Goal: Task Accomplishment & Management: Manage account settings

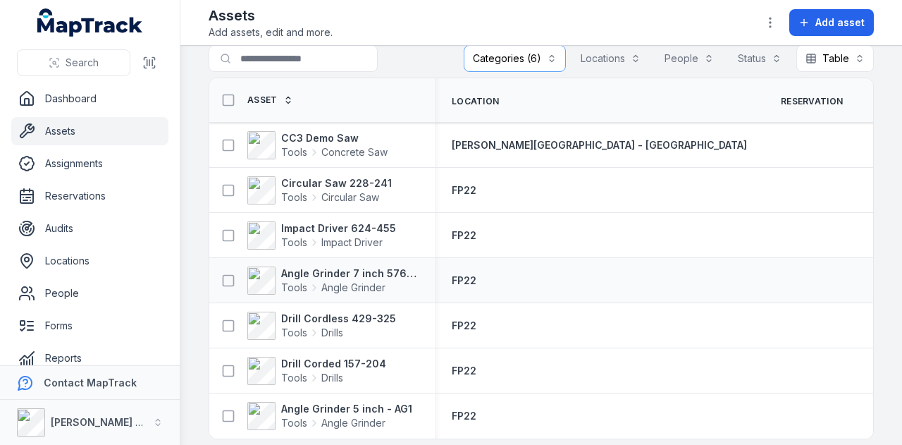
scroll to position [32, 0]
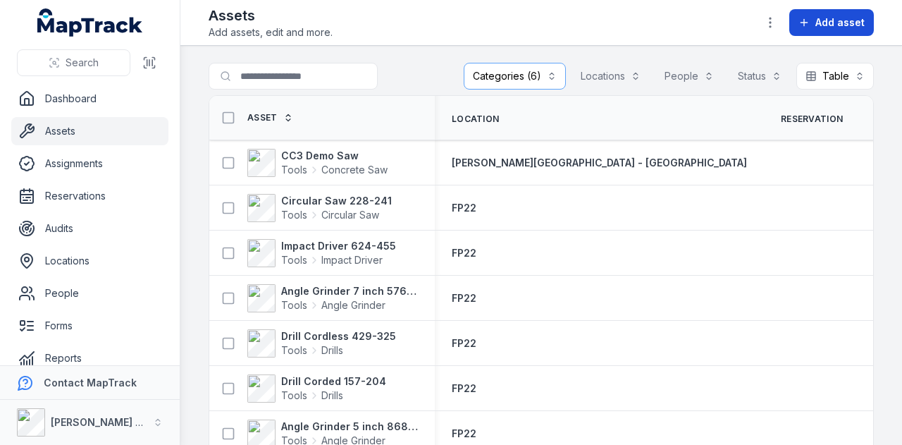
click at [850, 19] on span "Add asset" at bounding box center [839, 23] width 49 height 14
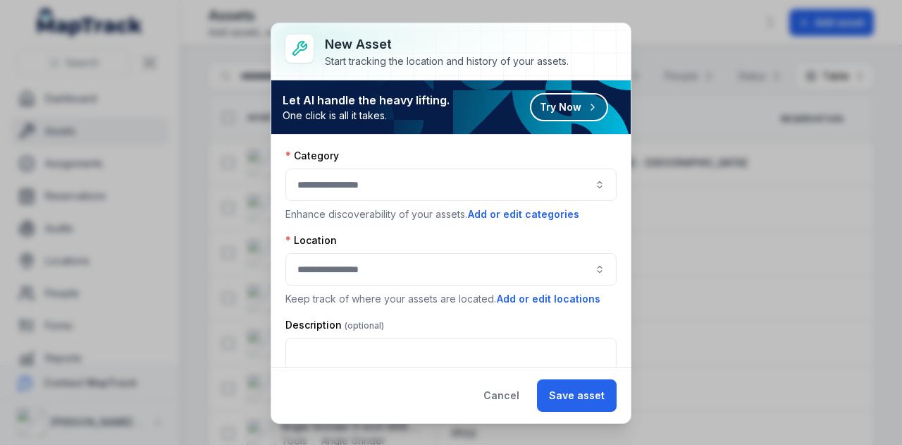
click at [471, 194] on button "button" at bounding box center [450, 184] width 331 height 32
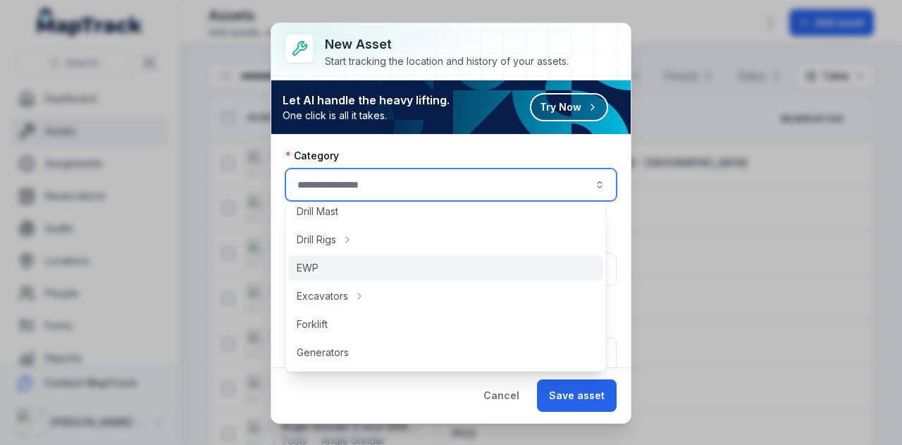
scroll to position [282, 0]
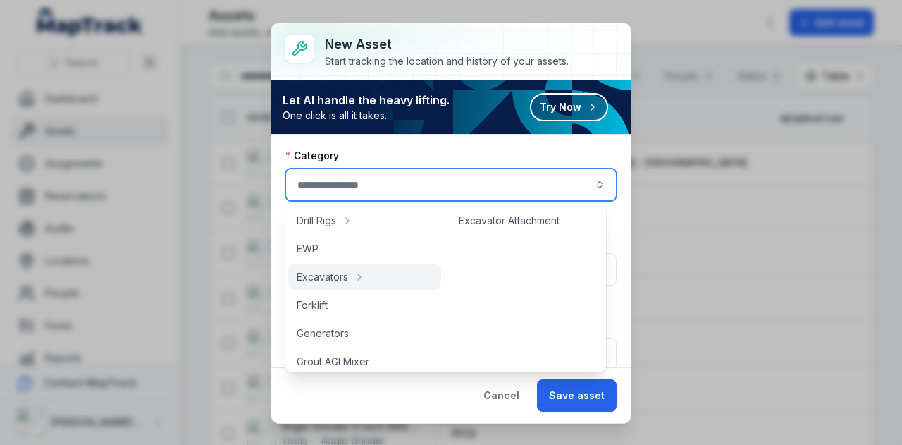
click at [731, 35] on div "New asset Start tracking the location and history of your assets. Let AI handle…" at bounding box center [451, 222] width 902 height 445
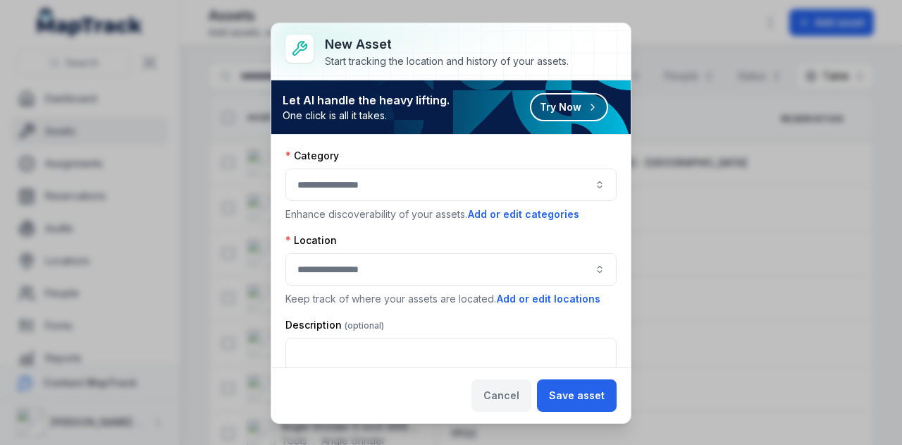
click at [511, 398] on button "Cancel" at bounding box center [501, 395] width 60 height 32
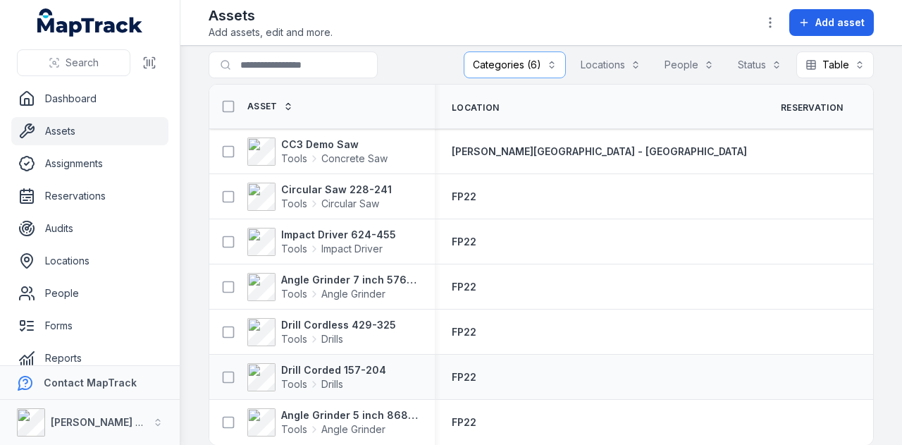
scroll to position [0, 0]
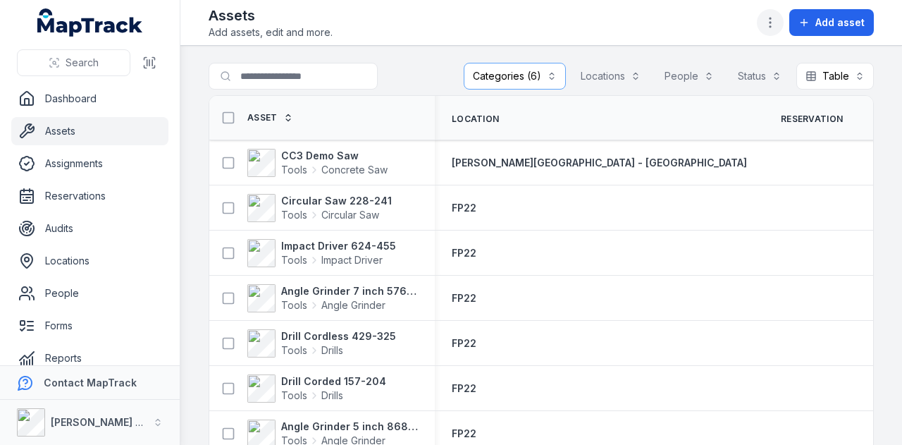
click at [777, 23] on icon "button" at bounding box center [770, 23] width 14 height 14
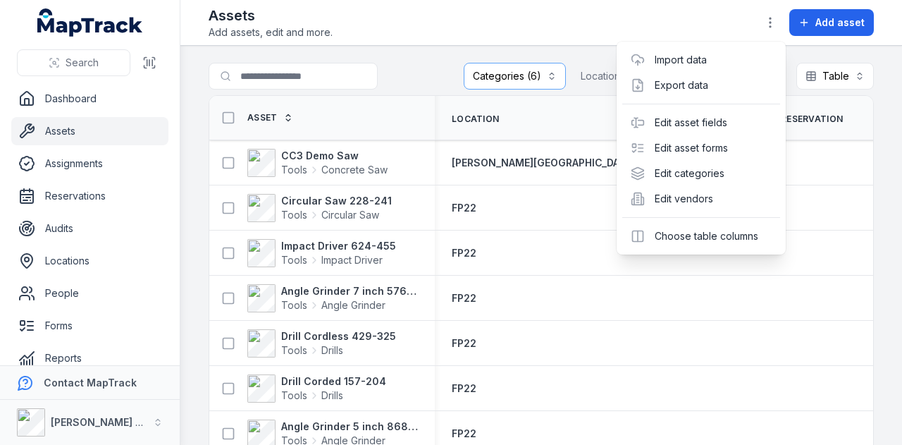
click at [889, 128] on div "**********" at bounding box center [540, 222] width 721 height 445
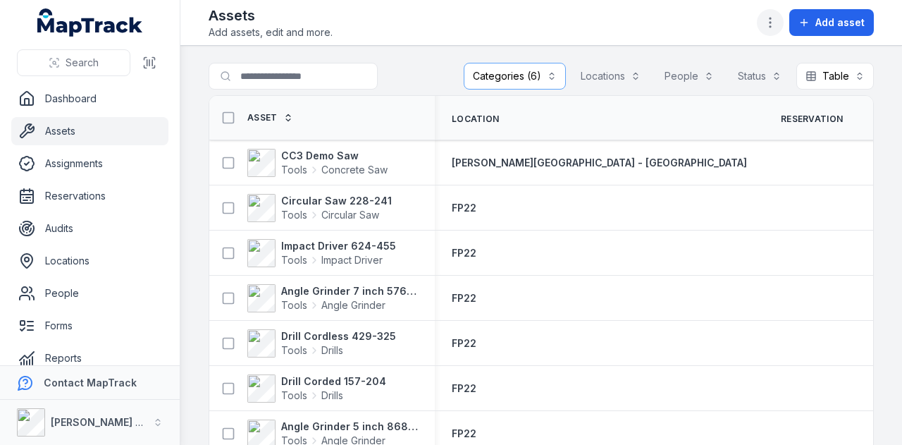
click at [772, 25] on icon "button" at bounding box center [770, 23] width 14 height 14
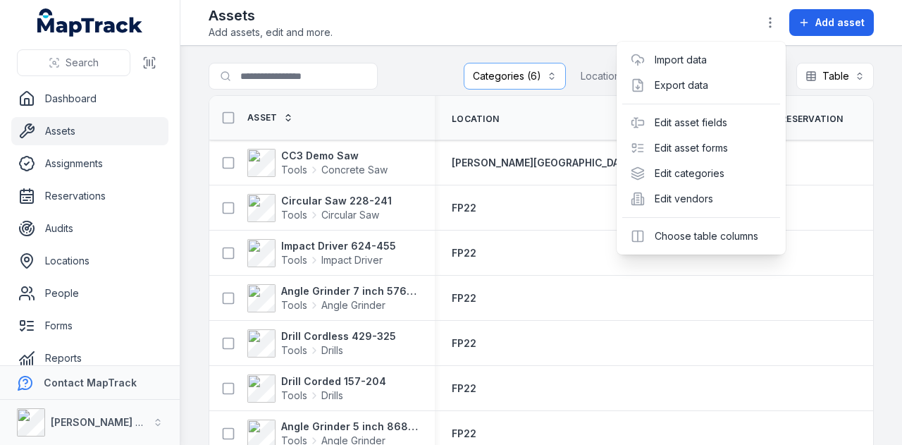
click at [632, 18] on div "Assets Add assets, edit and more. Add asset" at bounding box center [541, 23] width 665 height 34
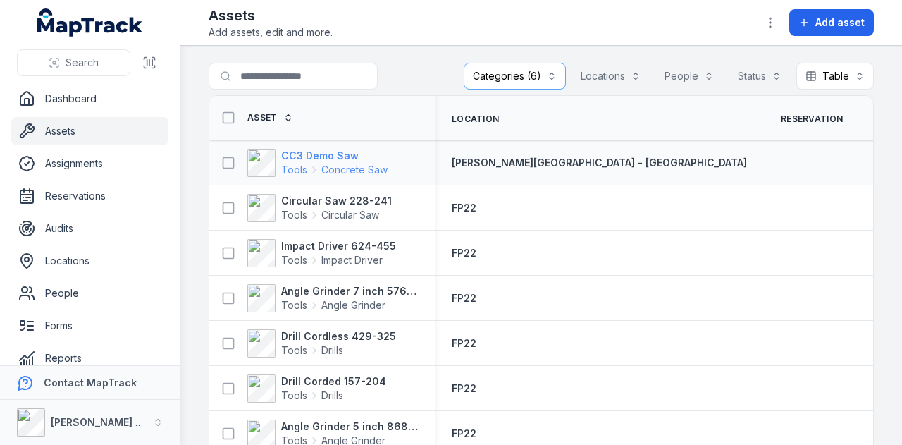
click at [314, 156] on strong "CC3 Demo Saw" at bounding box center [334, 156] width 106 height 14
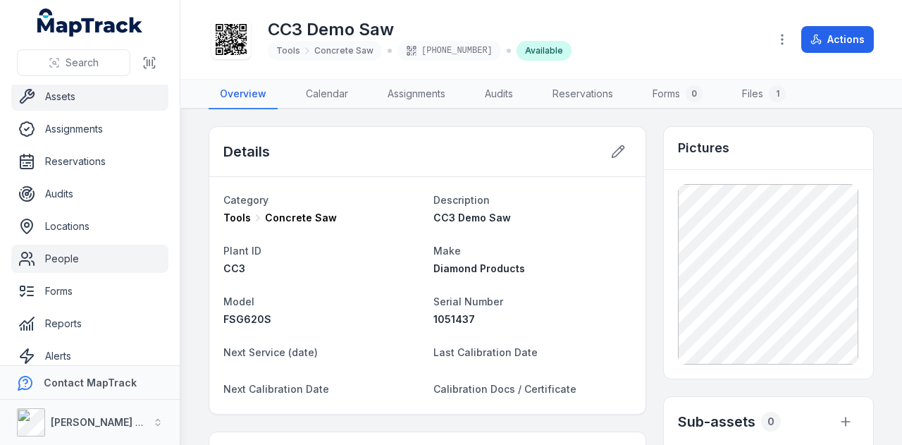
scroll to position [80, 0]
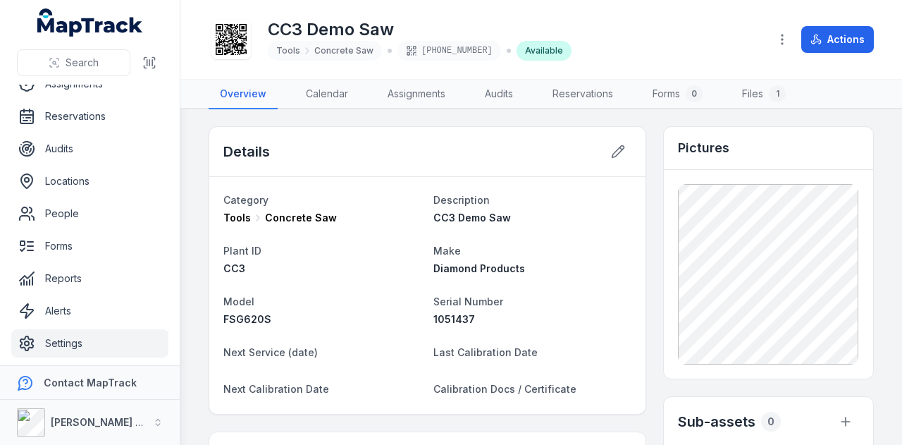
click at [114, 336] on link "Settings" at bounding box center [89, 343] width 157 height 28
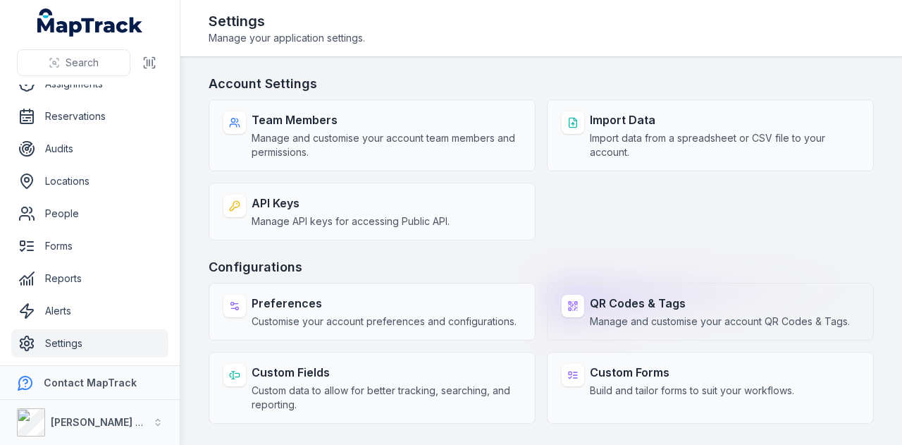
click at [700, 323] on span "Manage and customise your account QR Codes & Tags." at bounding box center [720, 321] width 260 height 14
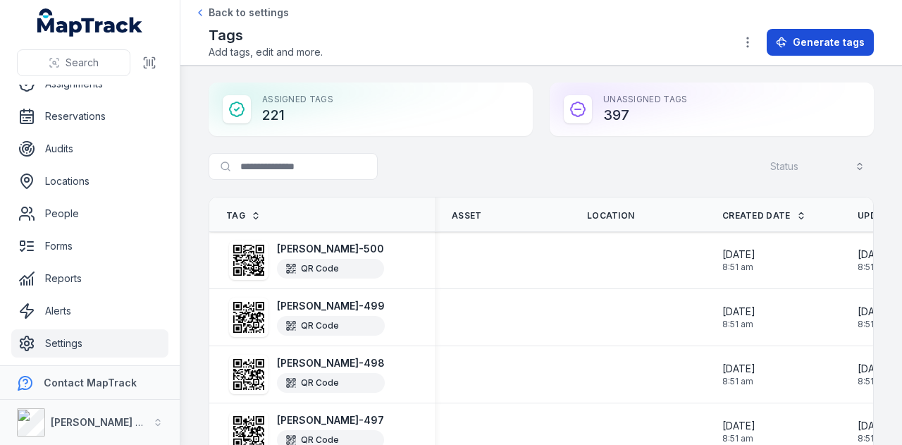
click at [838, 51] on button "Generate tags" at bounding box center [820, 42] width 107 height 27
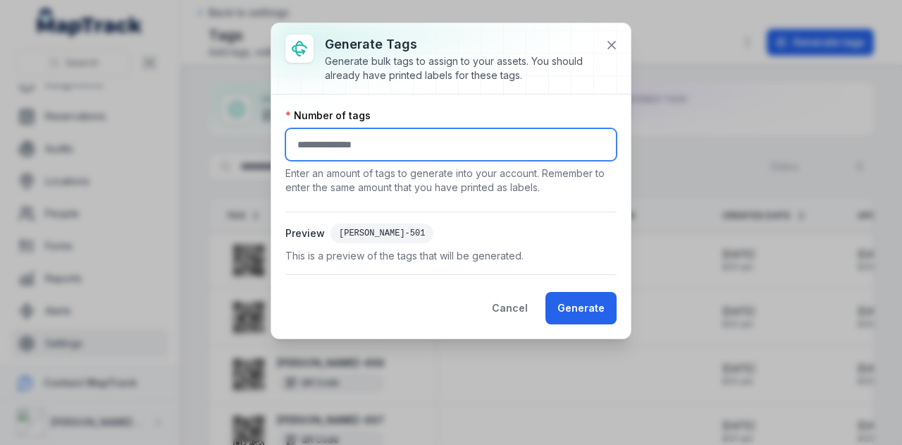
click at [387, 143] on input "number" at bounding box center [450, 144] width 331 height 32
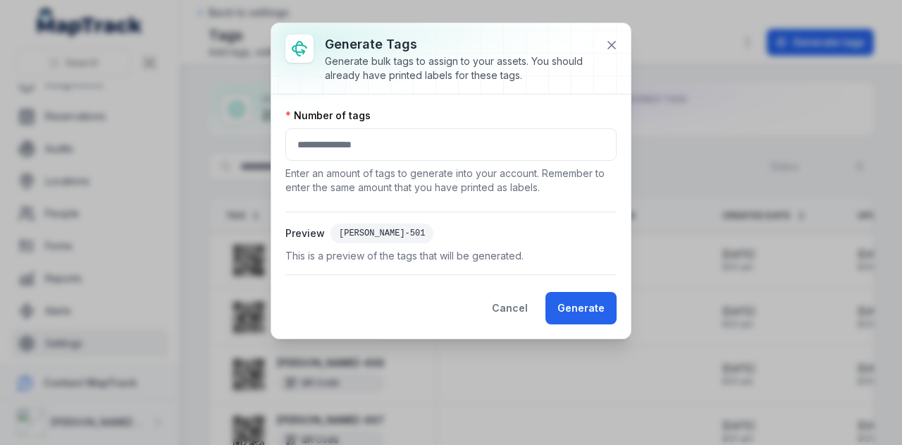
click at [348, 228] on div "RIX-501" at bounding box center [381, 233] width 103 height 20
click at [607, 49] on icon at bounding box center [612, 45] width 14 height 14
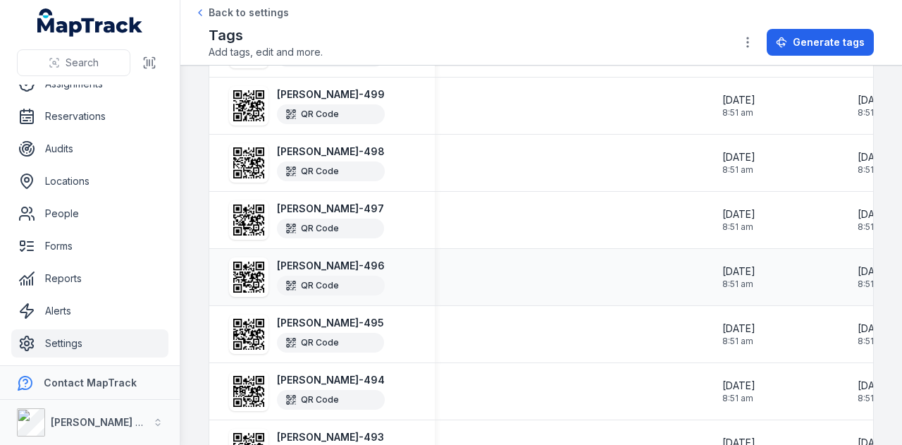
scroll to position [70, 0]
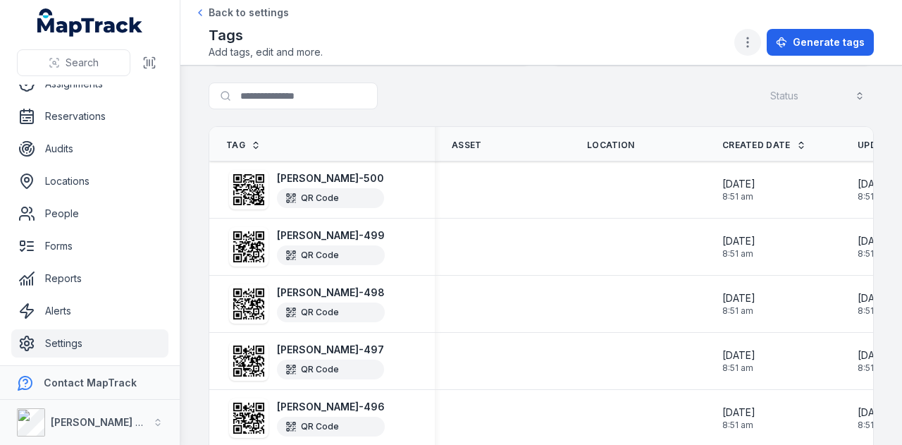
click at [748, 37] on icon "button" at bounding box center [747, 42] width 14 height 14
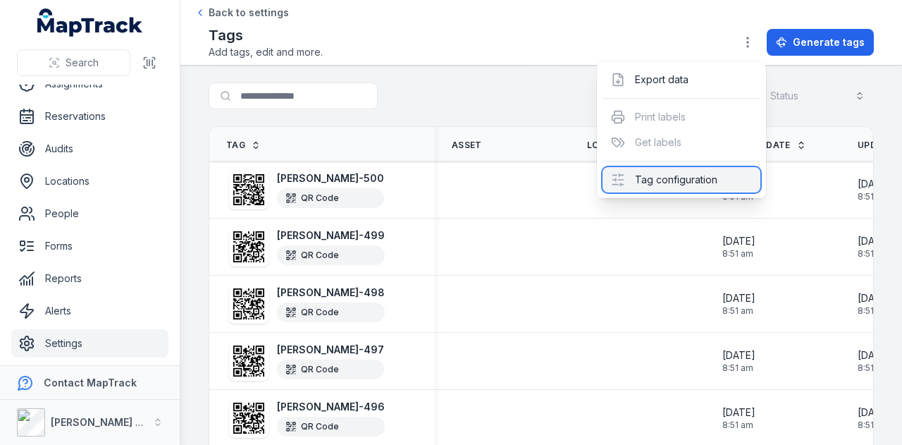
click at [721, 171] on div "Tag configuration" at bounding box center [681, 179] width 158 height 25
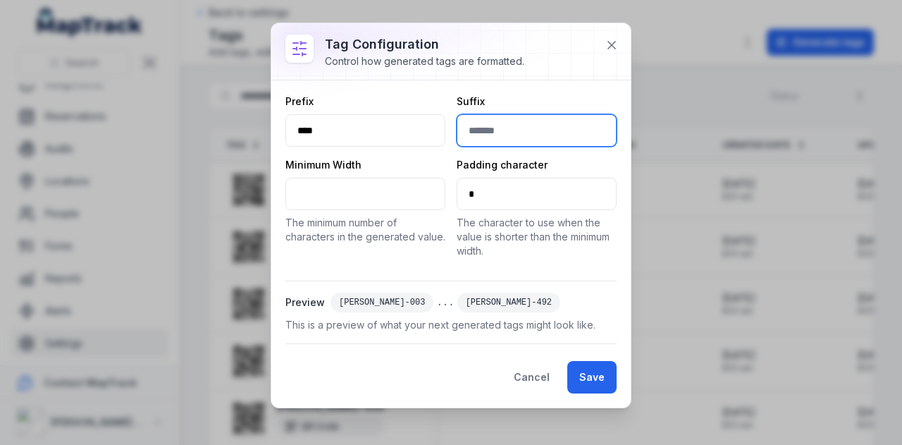
click at [493, 129] on input "text" at bounding box center [537, 130] width 160 height 32
type input "*"
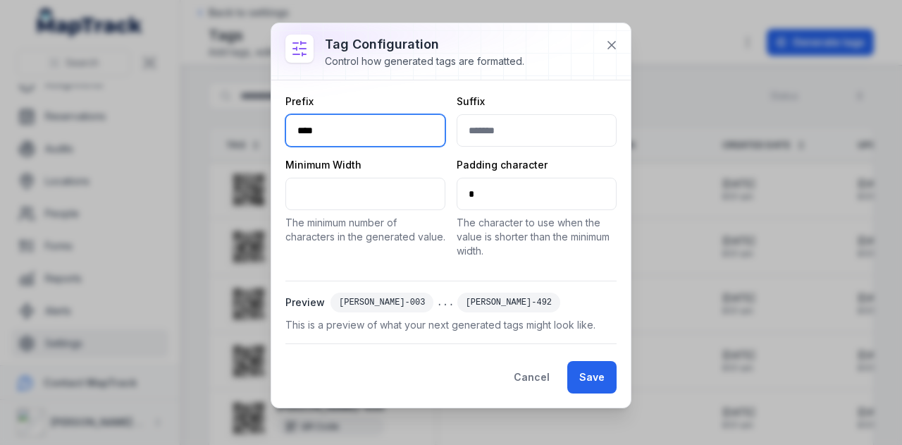
click at [385, 126] on input "****" at bounding box center [365, 130] width 160 height 32
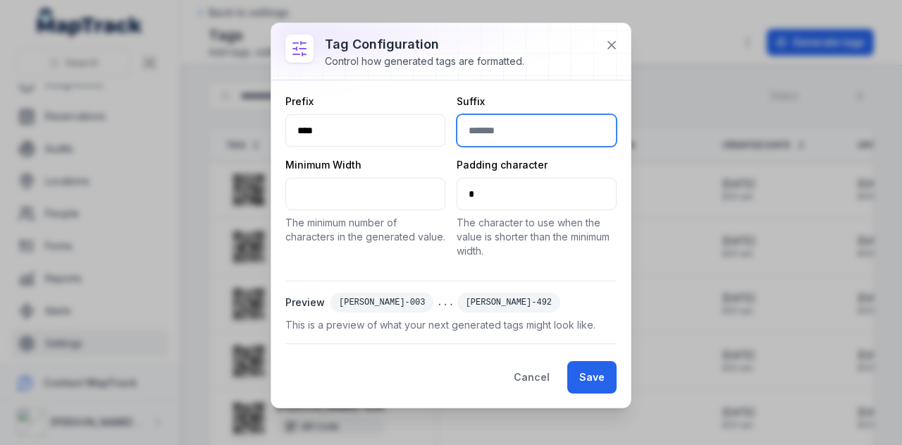
click at [469, 121] on input "text" at bounding box center [537, 130] width 160 height 32
type input "*"
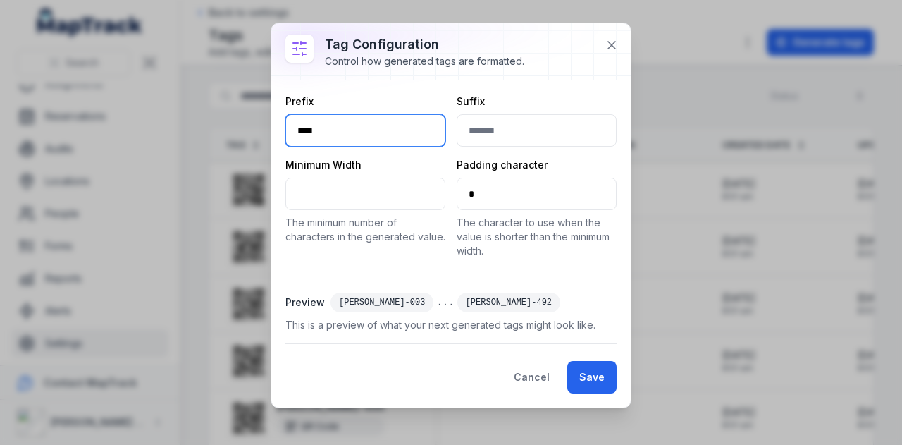
click at [442, 138] on input "****" at bounding box center [365, 130] width 160 height 32
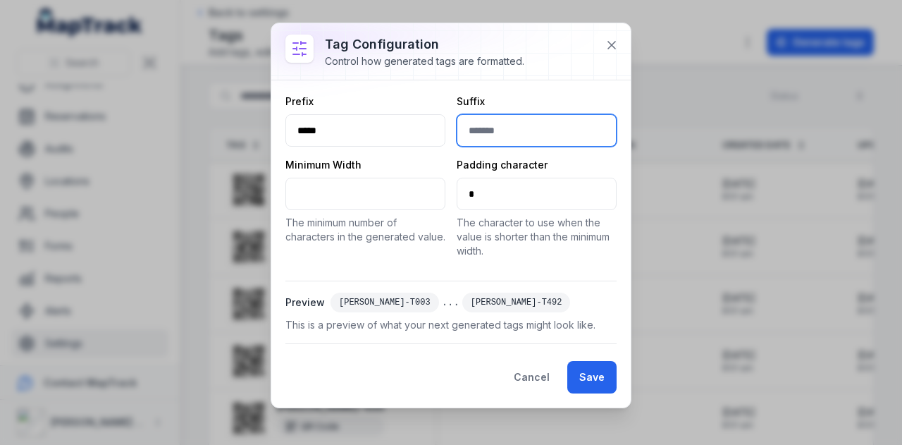
click at [540, 129] on input "text" at bounding box center [537, 130] width 160 height 32
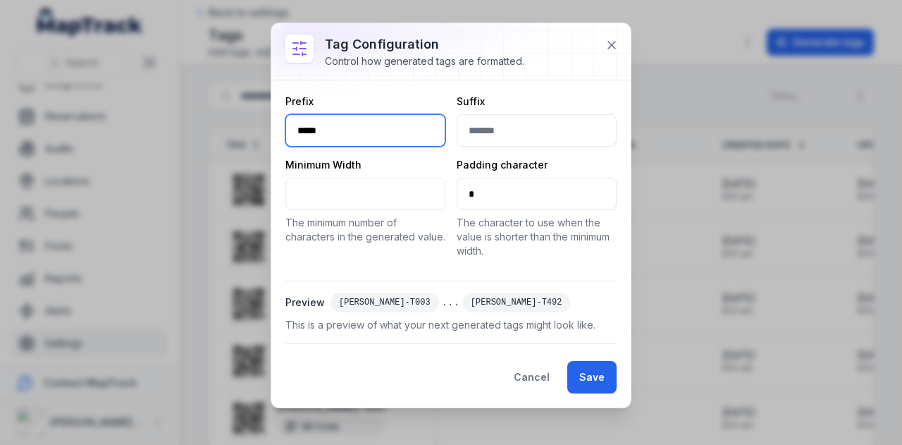
click at [397, 132] on input "*****" at bounding box center [365, 130] width 160 height 32
type input "****"
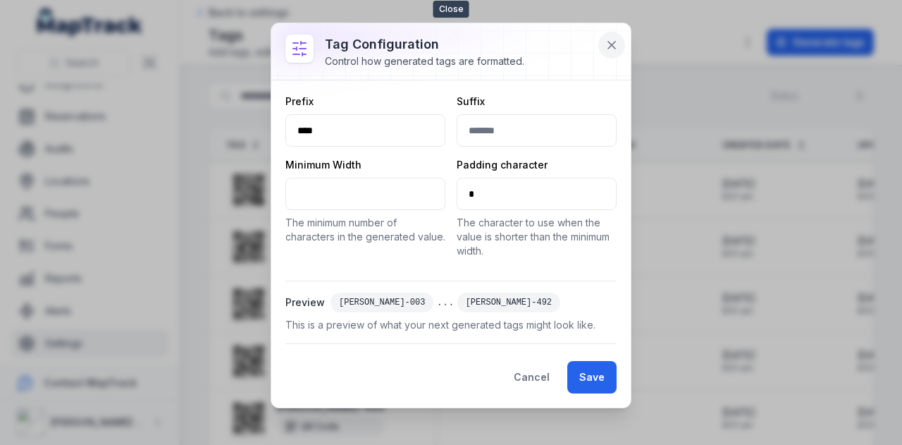
click at [615, 48] on icon at bounding box center [611, 45] width 7 height 7
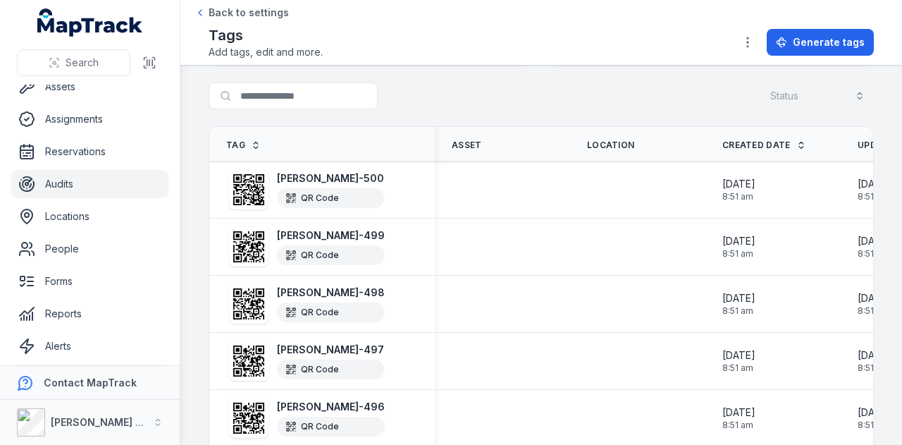
scroll to position [0, 0]
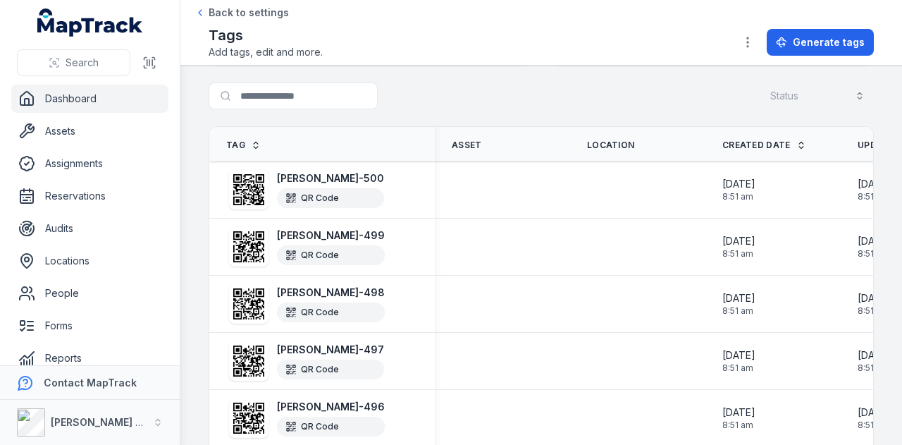
click at [116, 97] on link "Dashboard" at bounding box center [89, 99] width 157 height 28
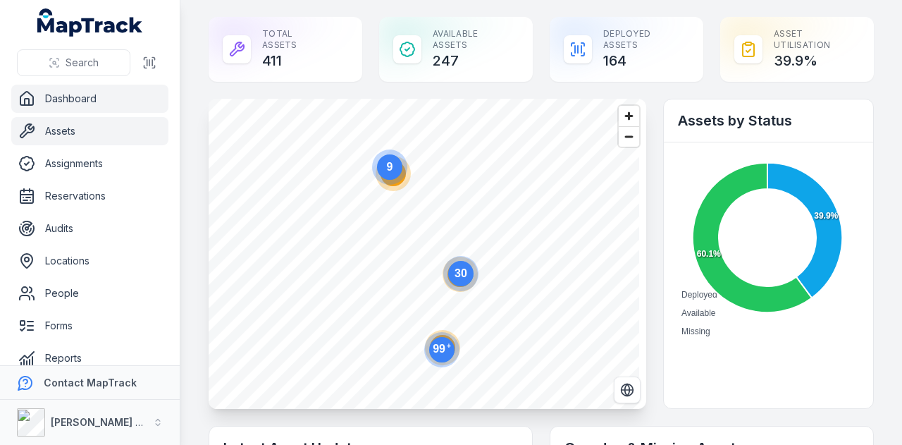
click at [80, 132] on link "Assets" at bounding box center [89, 131] width 157 height 28
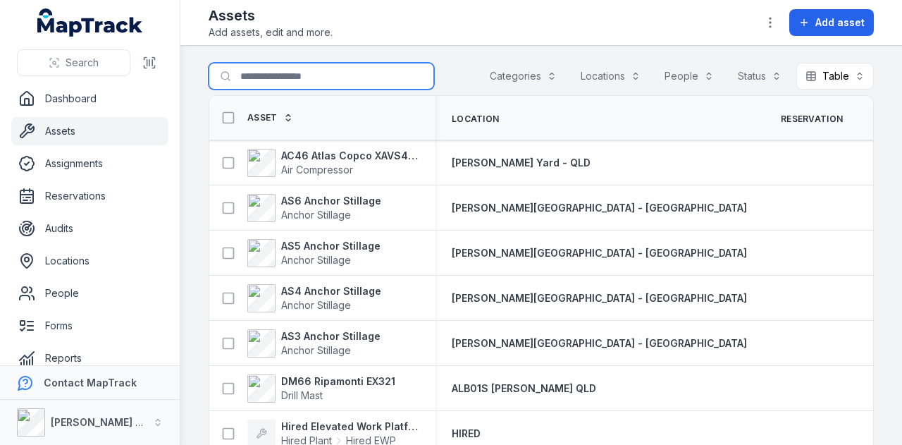
click at [315, 77] on input "Search for assets" at bounding box center [321, 76] width 225 height 27
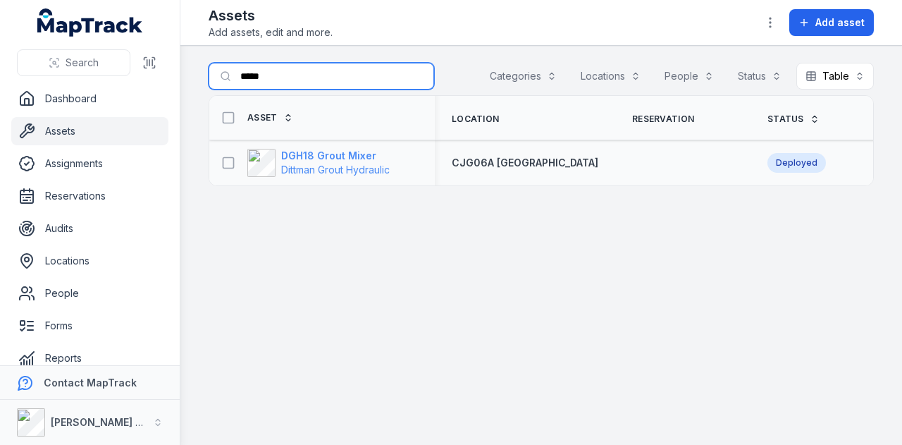
type input "*****"
click at [351, 155] on strong "DGH18 Grout Mixer" at bounding box center [335, 156] width 109 height 14
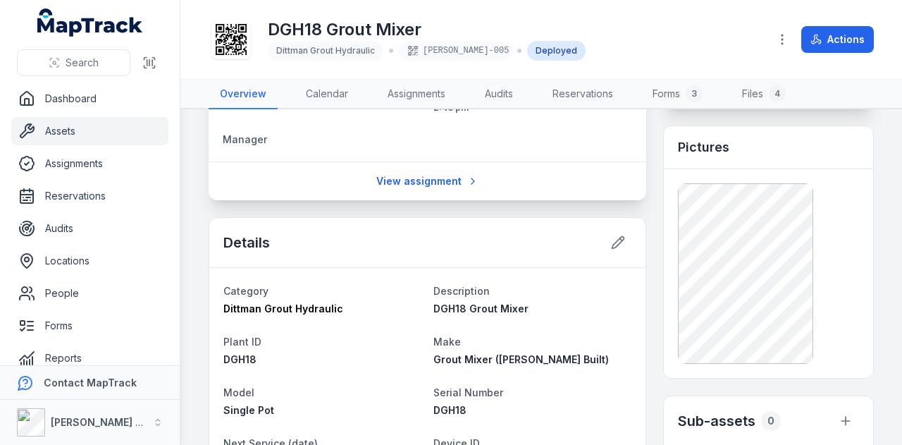
scroll to position [211, 0]
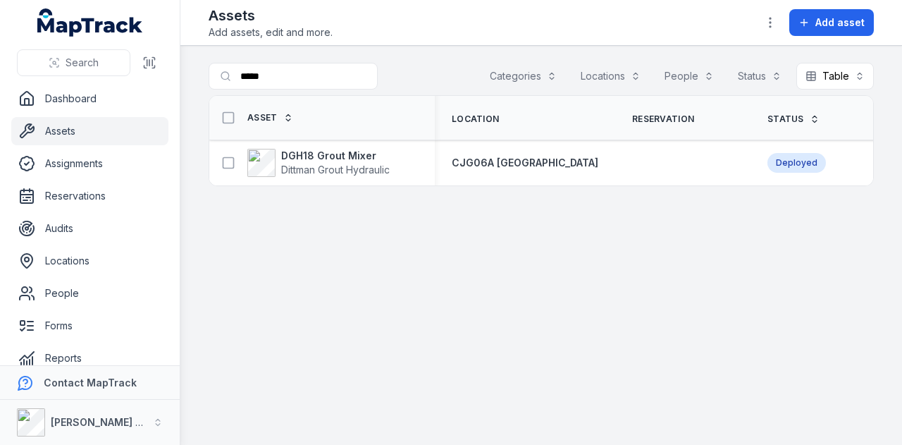
click at [299, 61] on main "Search for assets ***** Categories Locations People Status Table ***** Asset Lo…" at bounding box center [540, 245] width 721 height 399
click at [295, 77] on input "*****" at bounding box center [321, 76] width 225 height 27
type input "*"
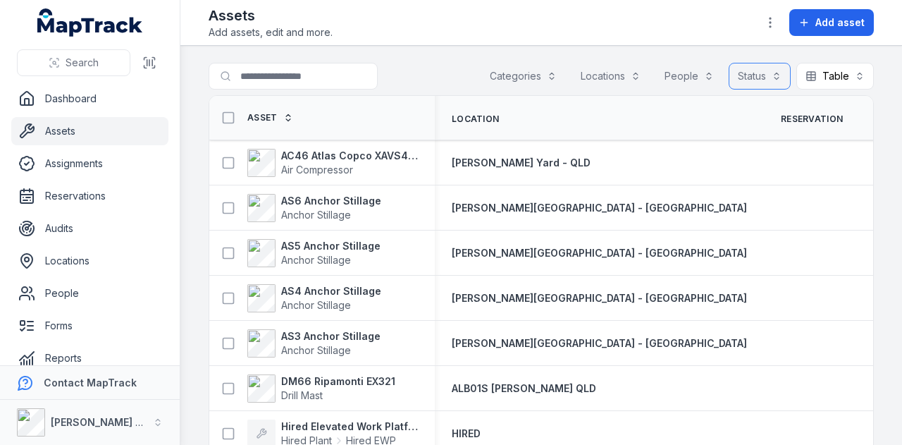
click at [743, 78] on button "Status" at bounding box center [760, 76] width 62 height 27
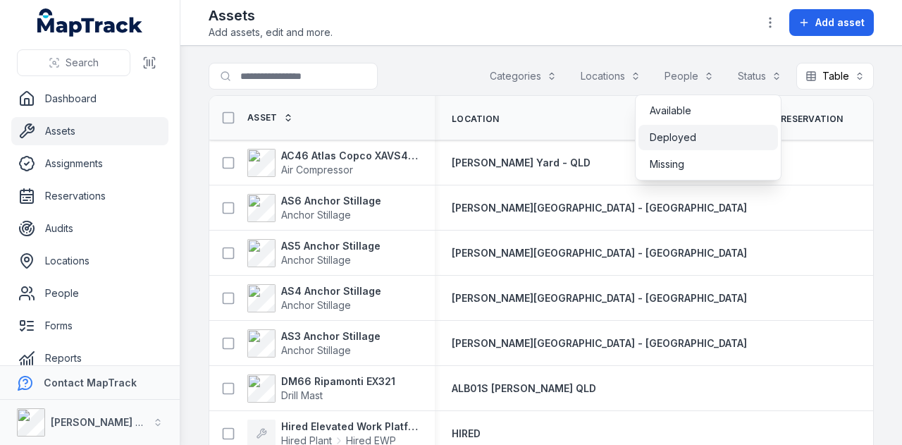
click at [710, 133] on div "Deployed" at bounding box center [708, 137] width 117 height 14
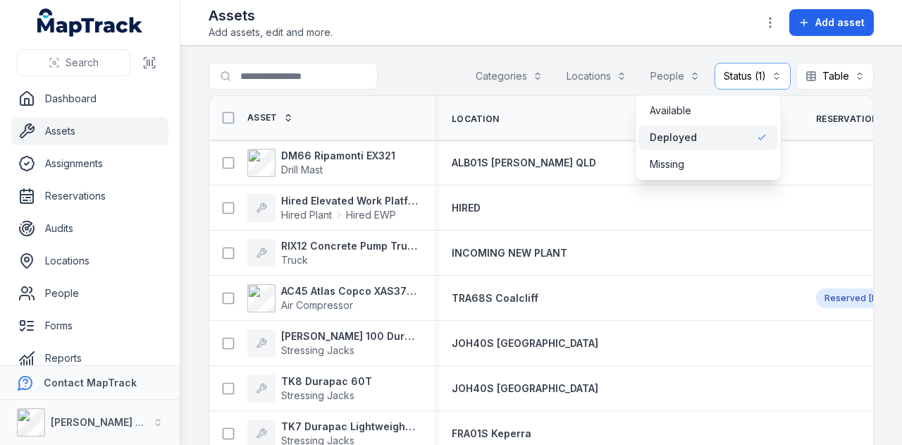
click at [438, 63] on div "Search for assets Categories Locations People Status (1) ******** Table *****" at bounding box center [541, 79] width 665 height 32
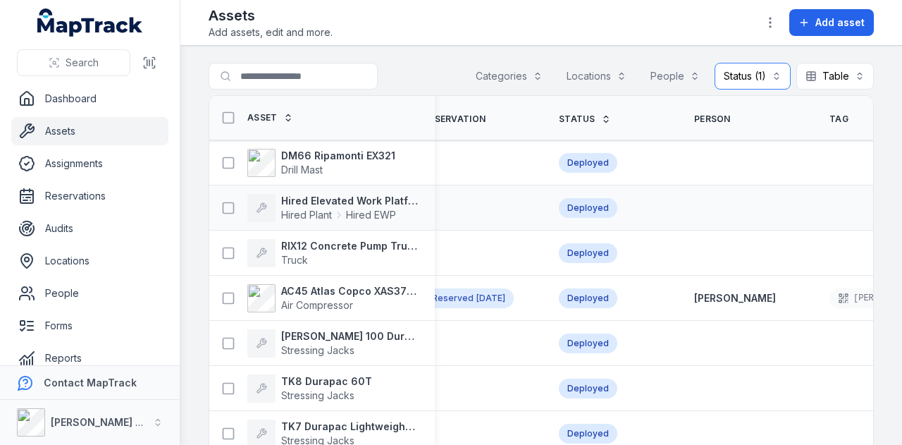
scroll to position [0, 511]
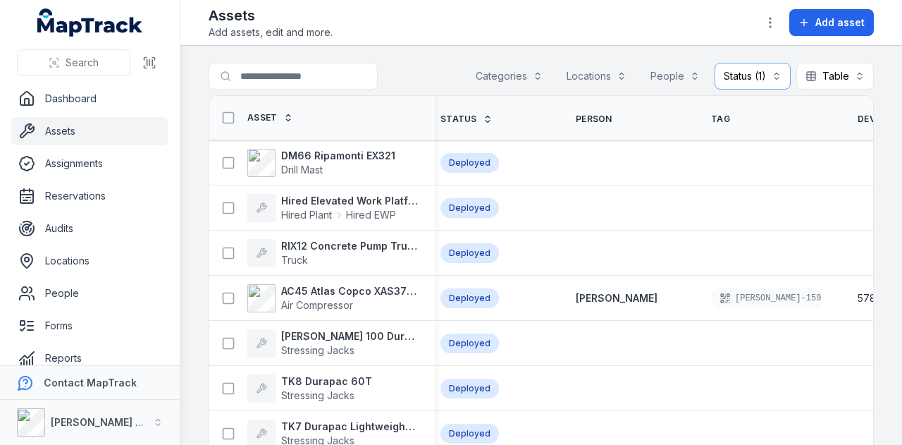
click at [857, 113] on span "Device ID" at bounding box center [879, 118] width 44 height 11
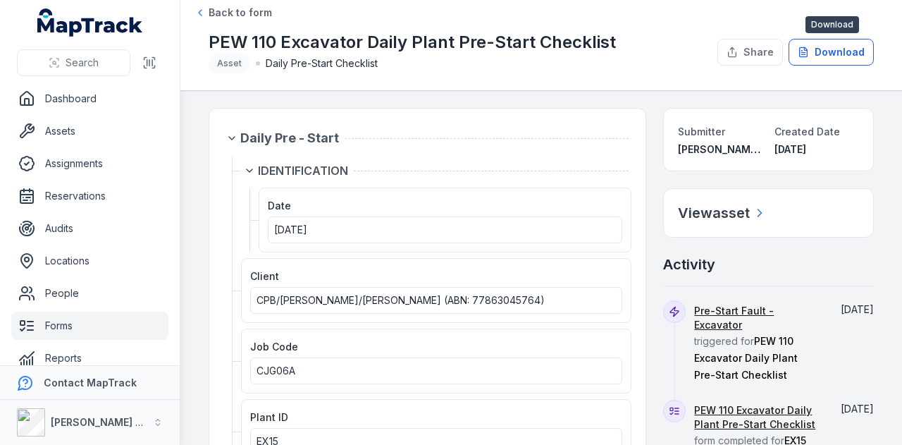
click at [826, 58] on button "Download" at bounding box center [830, 52] width 85 height 27
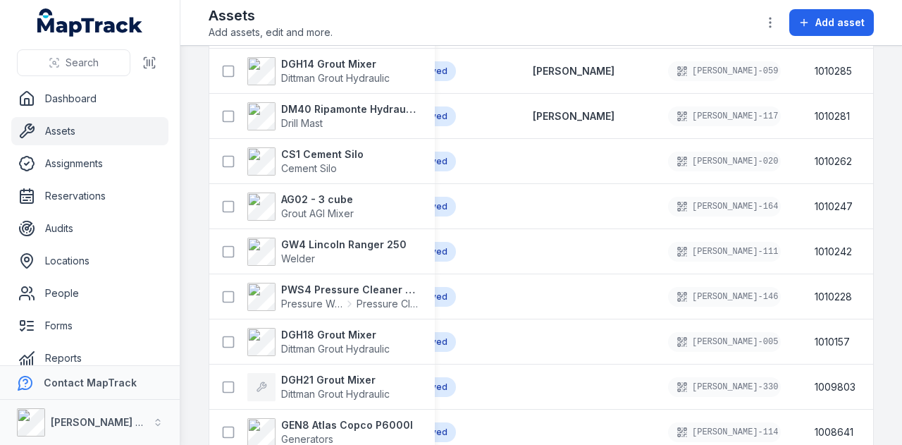
scroll to position [1078, 0]
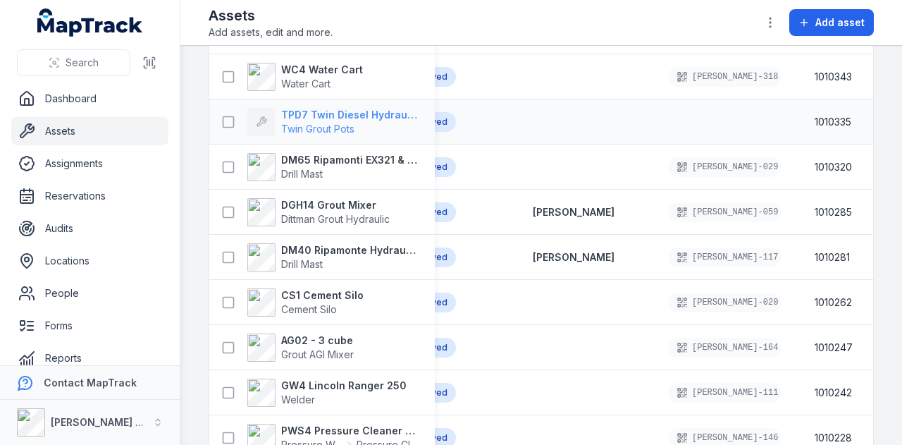
click at [349, 114] on strong "TPD7 Twin Diesel Hydraulic Grout Pot" at bounding box center [349, 115] width 137 height 14
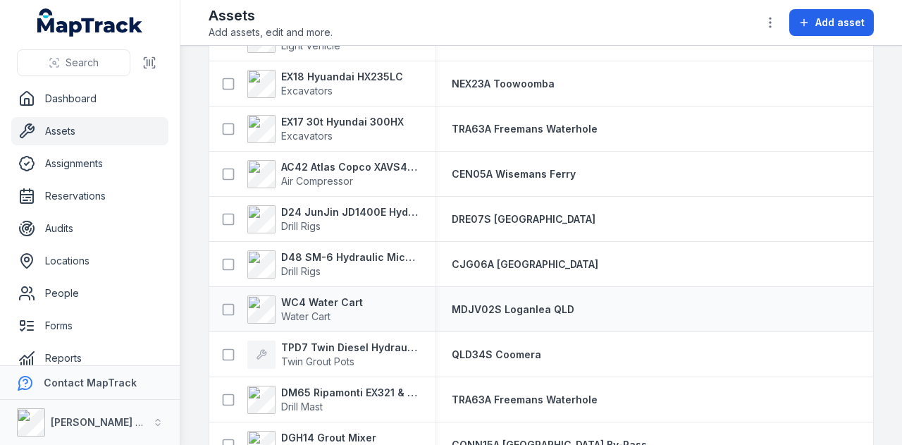
scroll to position [916, 0]
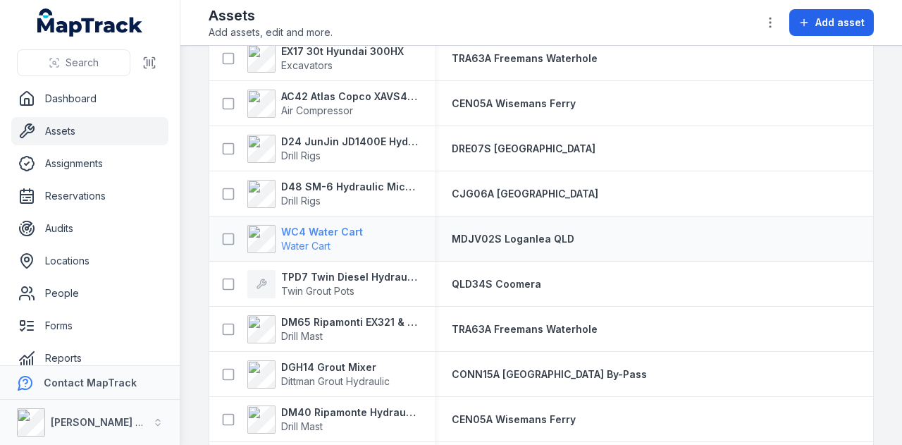
click at [352, 232] on strong "WC4 Water Cart" at bounding box center [322, 232] width 82 height 14
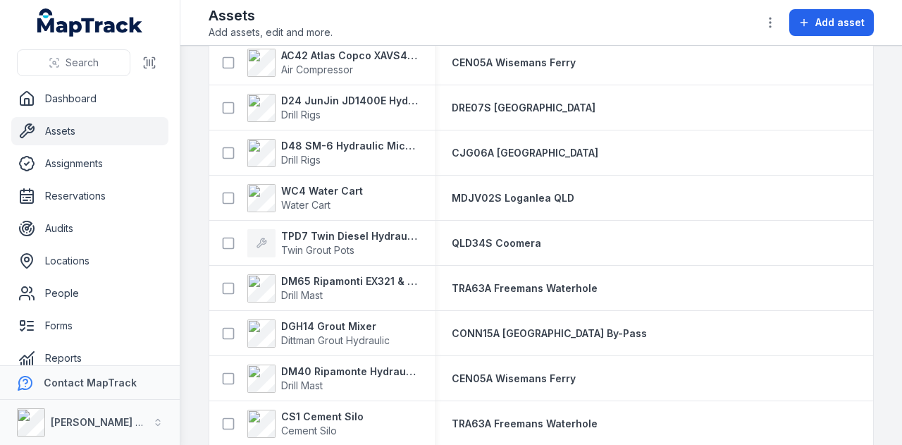
scroll to position [986, 0]
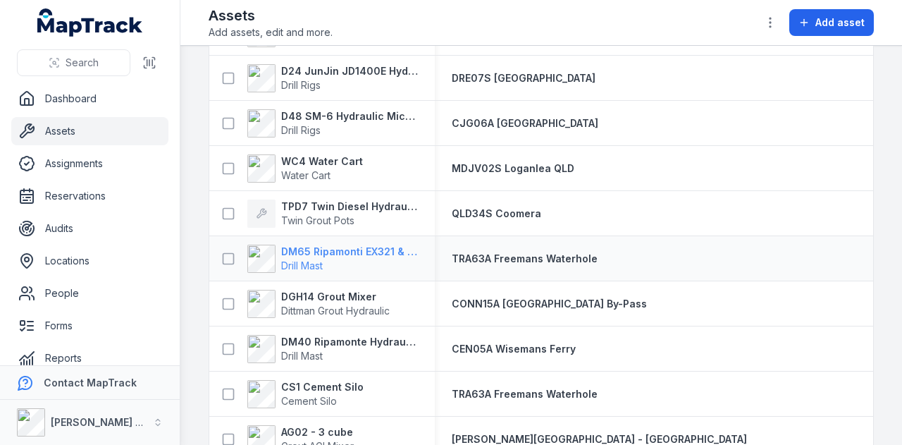
click at [380, 251] on strong "DM65 Ripamonti EX321 & EuroDrill RH10X" at bounding box center [349, 251] width 137 height 14
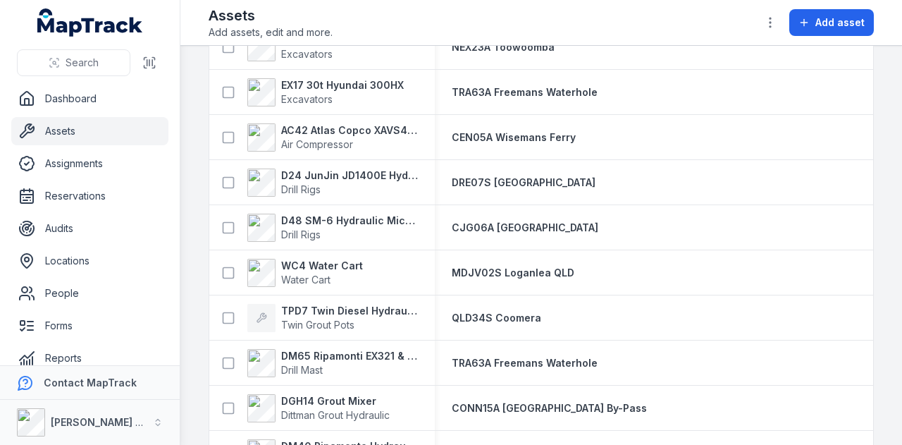
scroll to position [986, 0]
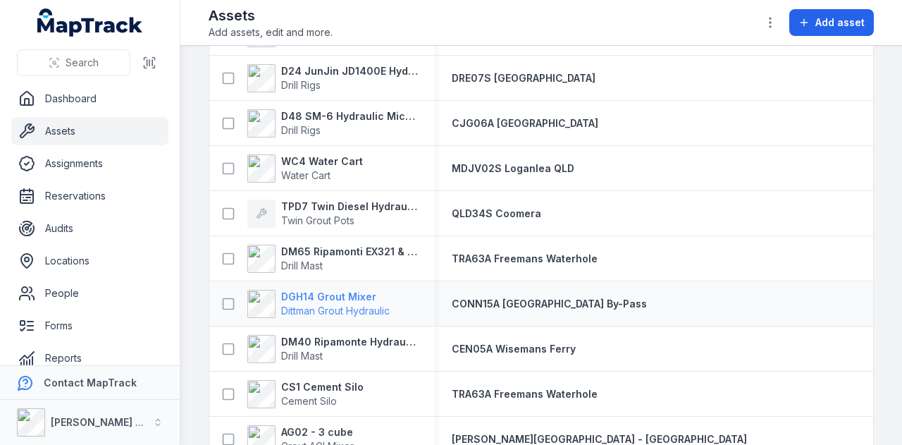
click at [317, 297] on strong "DGH14 Grout Mixer" at bounding box center [335, 297] width 109 height 14
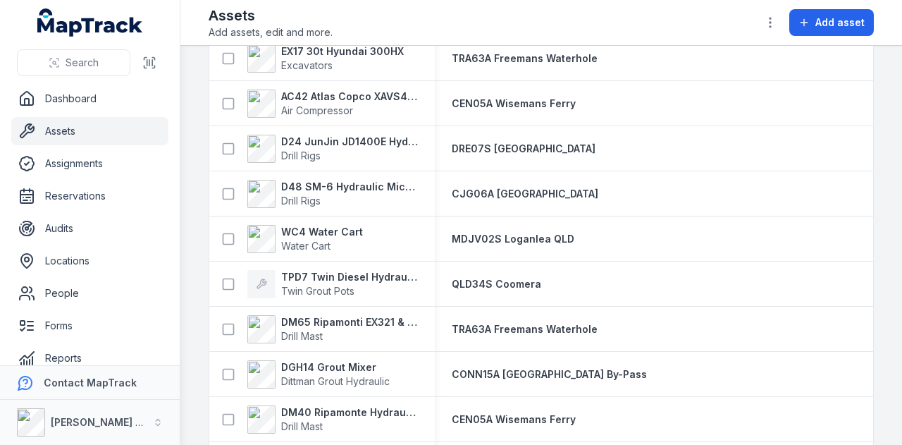
scroll to position [1057, 0]
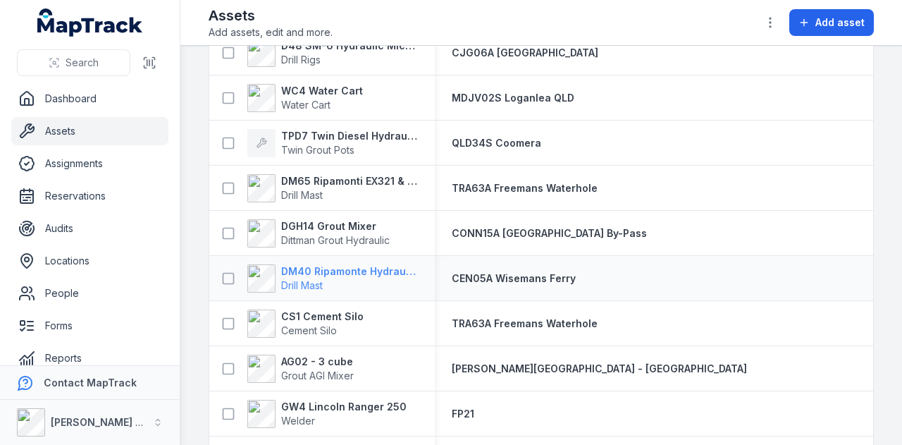
click at [390, 273] on strong "DM40 Ripamonte Hydraulic Drill Mast & EuroDrill RH10X" at bounding box center [349, 271] width 137 height 14
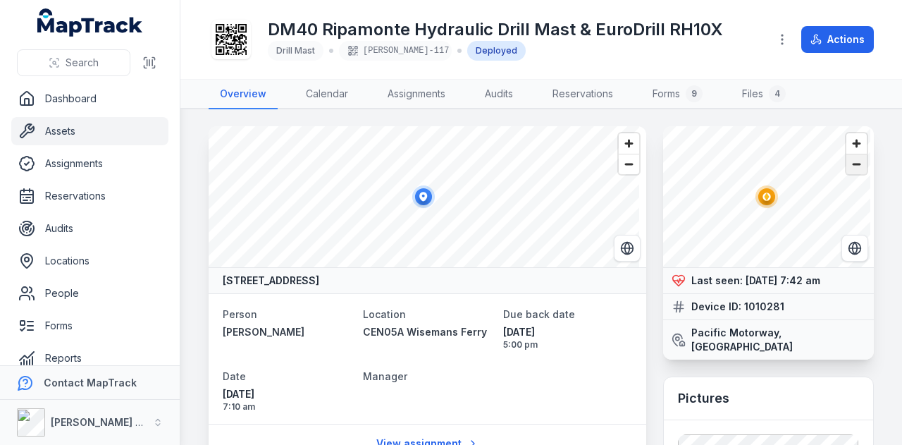
click at [846, 161] on span "Zoom out" at bounding box center [856, 164] width 20 height 20
click at [846, 160] on span "Zoom out" at bounding box center [856, 164] width 20 height 20
click at [846, 159] on span "Zoom out" at bounding box center [856, 164] width 20 height 20
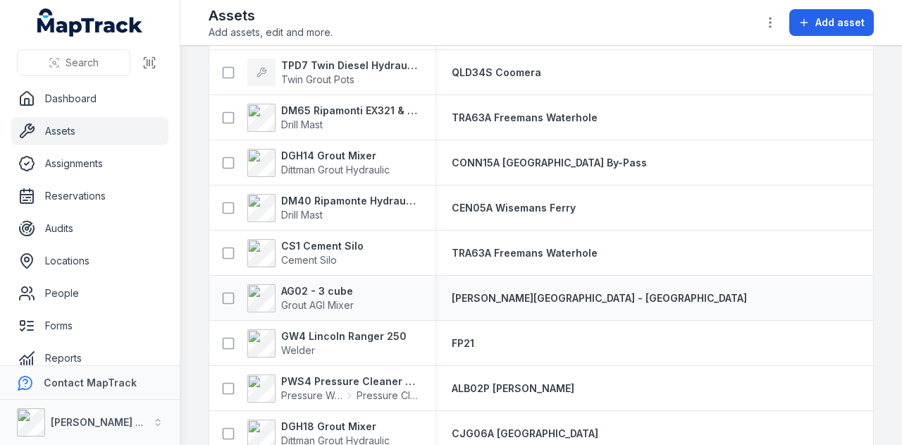
scroll to position [1198, 0]
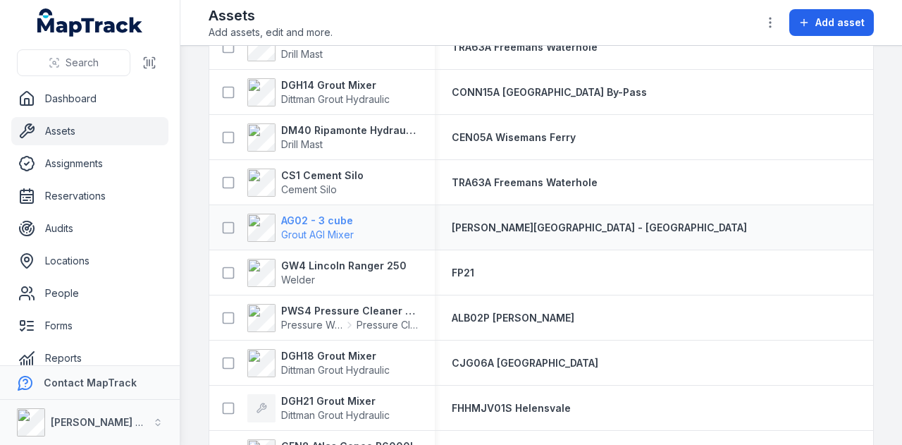
click at [309, 215] on strong "AG02 - 3 cube" at bounding box center [317, 220] width 73 height 14
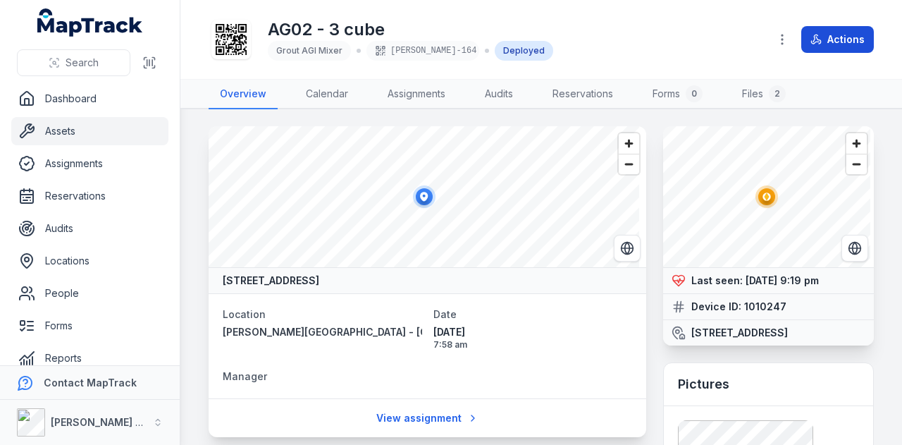
click at [841, 36] on button "Actions" at bounding box center [837, 39] width 73 height 27
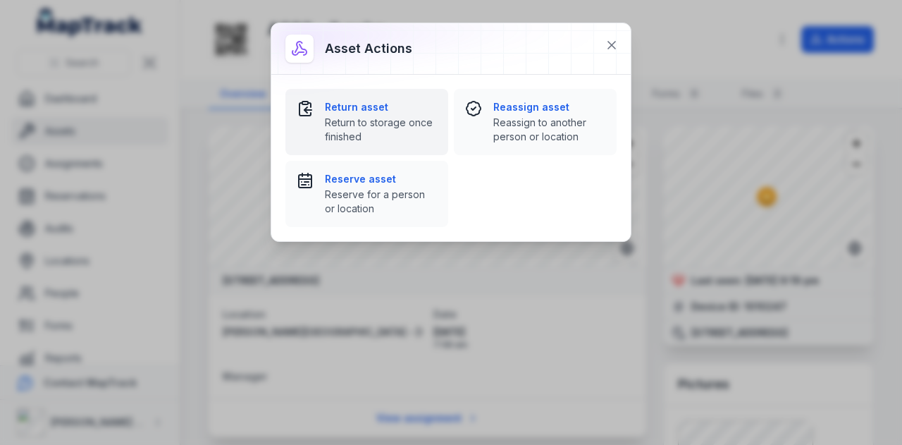
click at [371, 107] on strong "Return asset" at bounding box center [381, 107] width 112 height 14
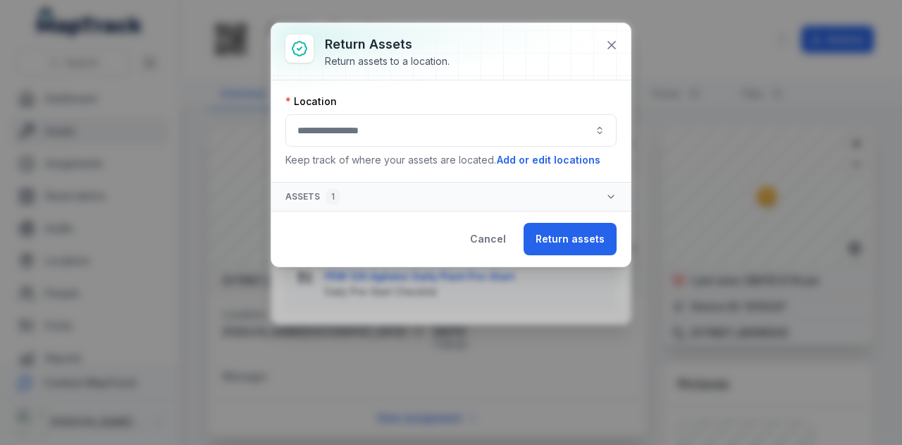
click at [402, 135] on button "button" at bounding box center [450, 130] width 331 height 32
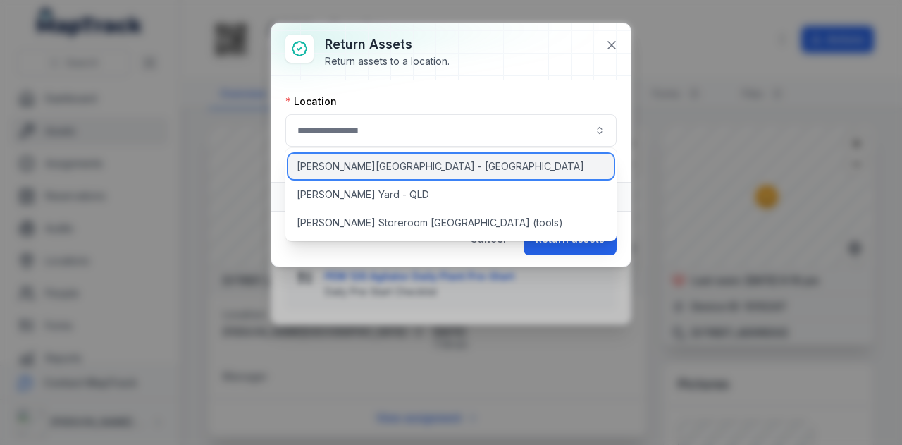
click at [400, 167] on div "RIX Yard - NSW" at bounding box center [451, 166] width 326 height 25
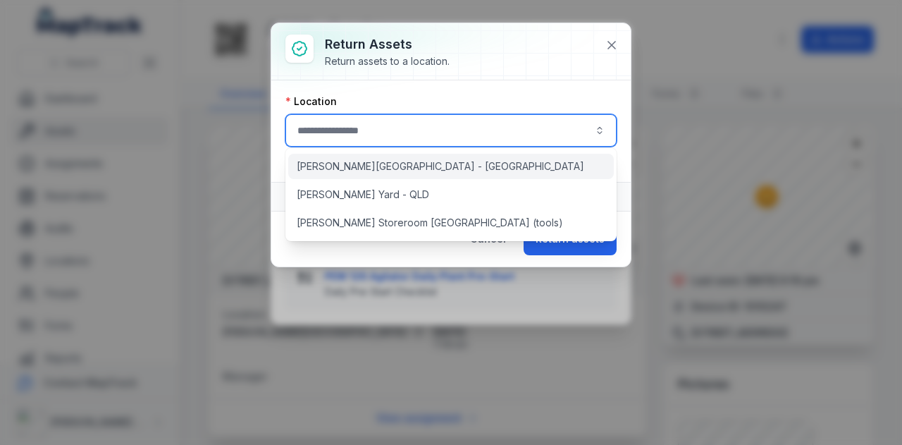
type input "**********"
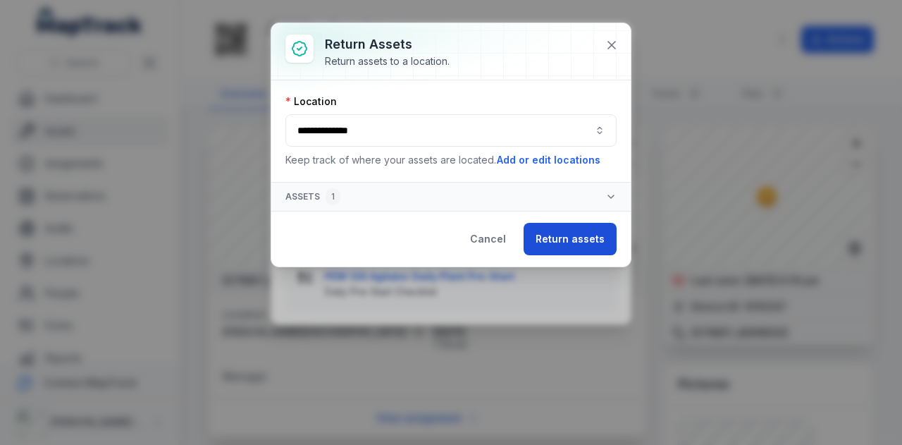
click at [581, 242] on button "Return assets" at bounding box center [569, 239] width 93 height 32
